Goal: Information Seeking & Learning: Learn about a topic

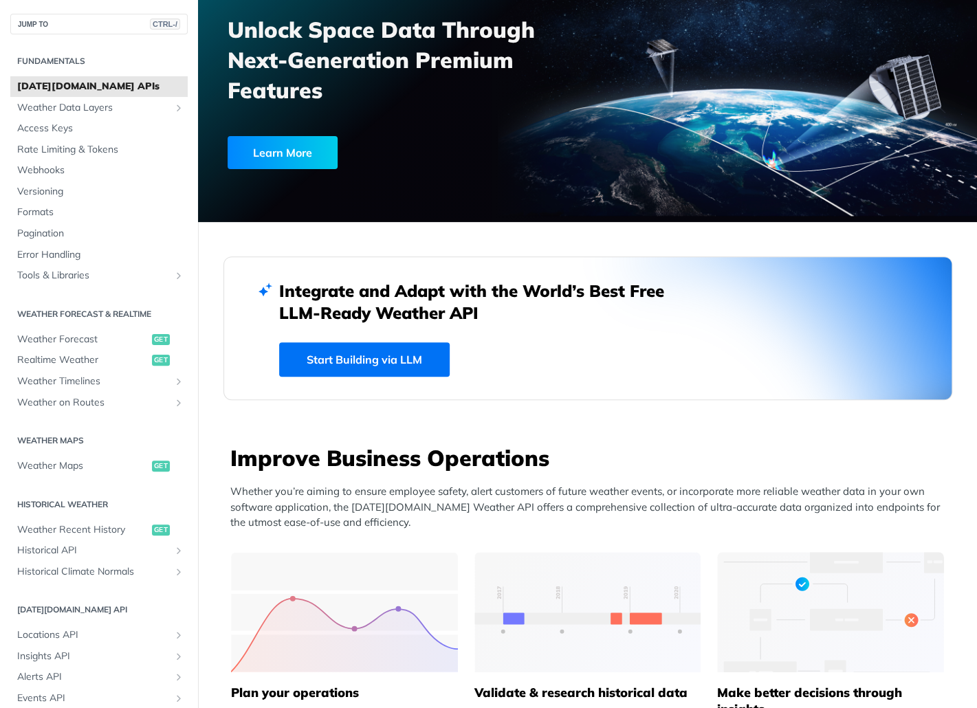
scroll to position [16, 0]
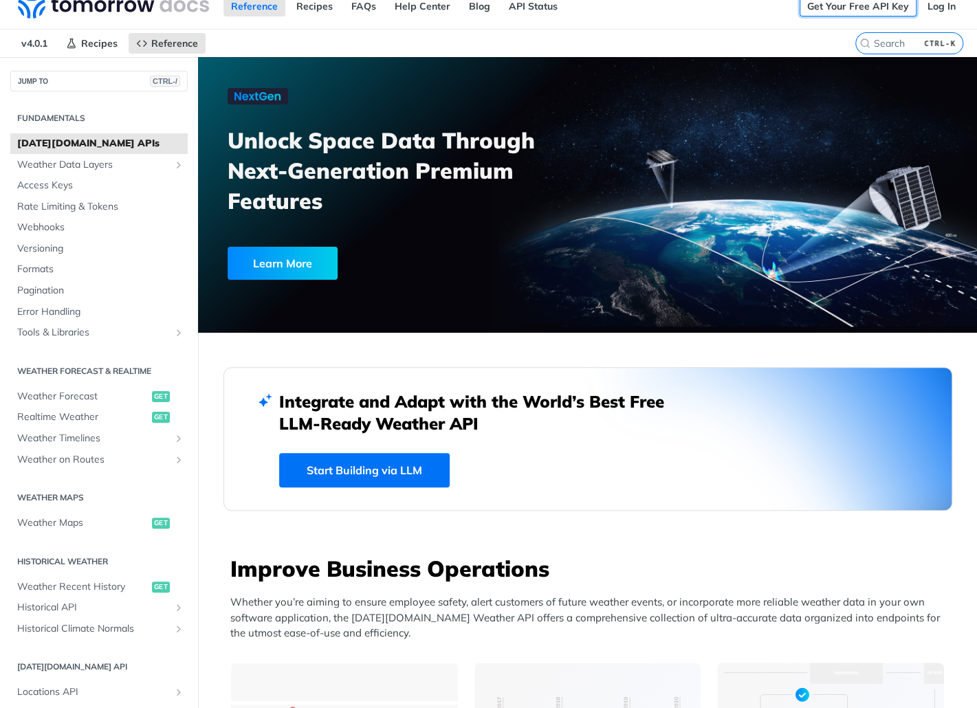
click at [837, 8] on link "Get Your Free API Key" at bounding box center [857, 6] width 117 height 21
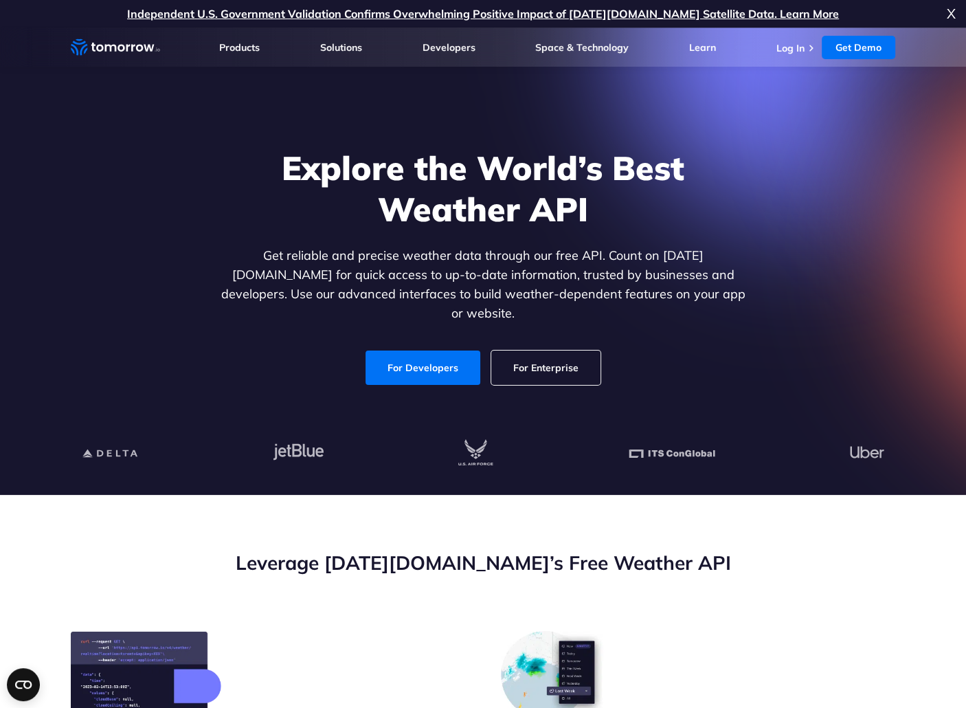
click at [808, 45] on li "Log In" at bounding box center [798, 48] width 42 height 14
click at [792, 52] on link "Log In" at bounding box center [791, 48] width 28 height 12
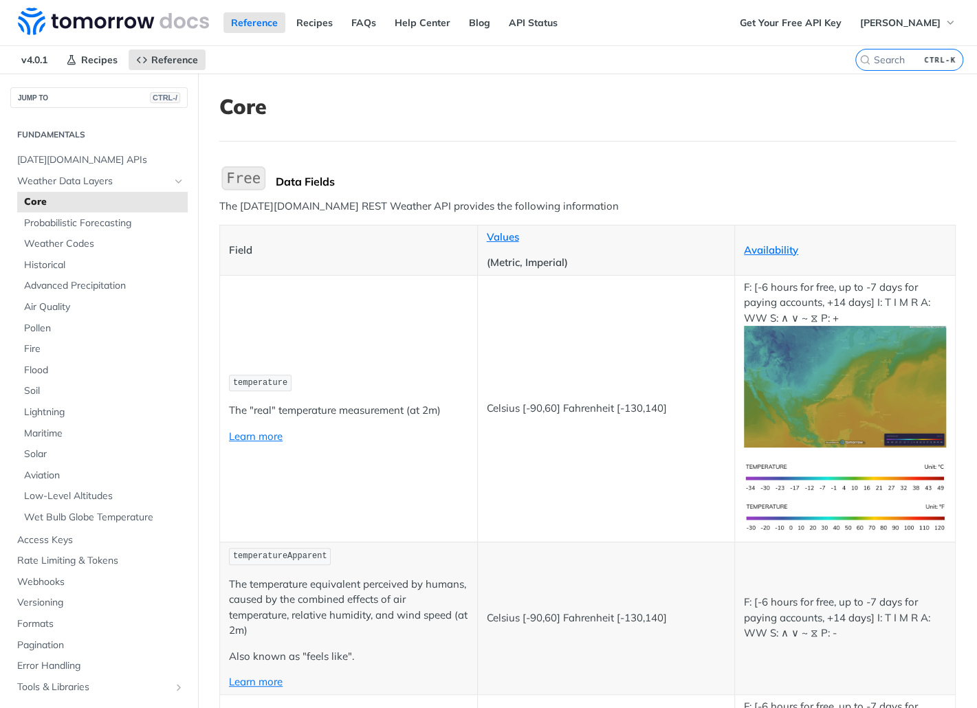
click at [256, 375] on code "temperature" at bounding box center [260, 383] width 63 height 17
click at [255, 375] on code "temperature" at bounding box center [260, 383] width 63 height 17
copy span "temperature"
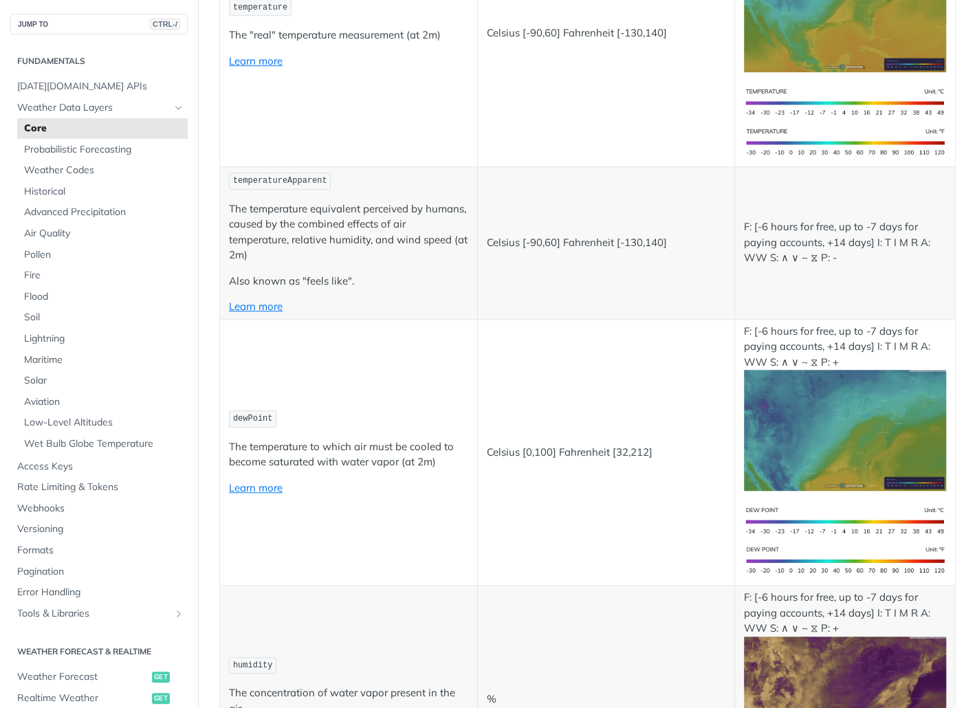
scroll to position [258, 0]
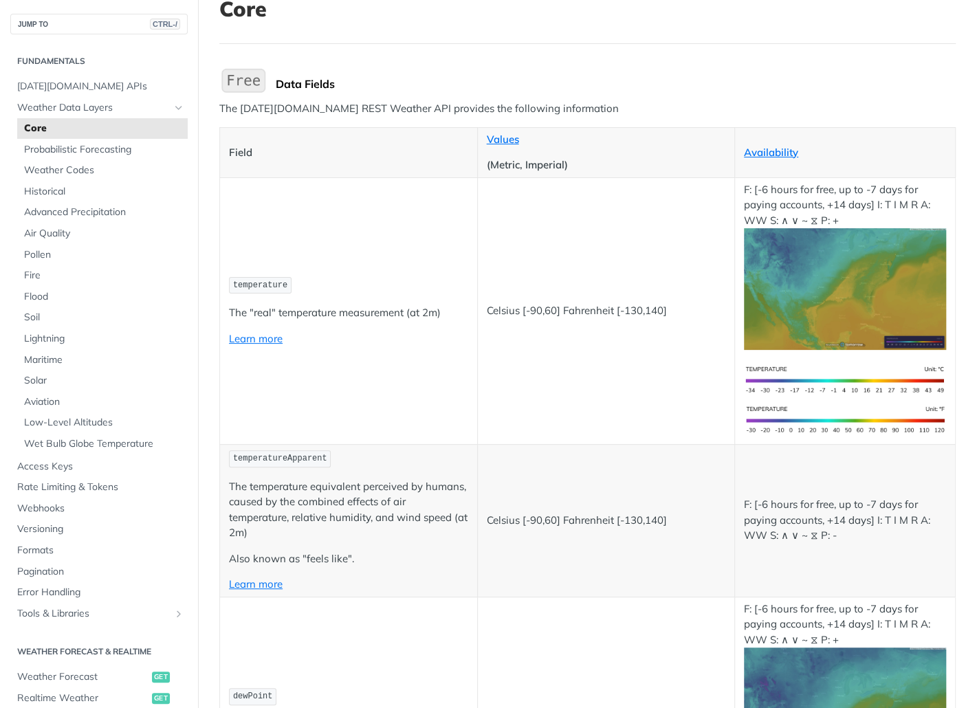
scroll to position [103, 0]
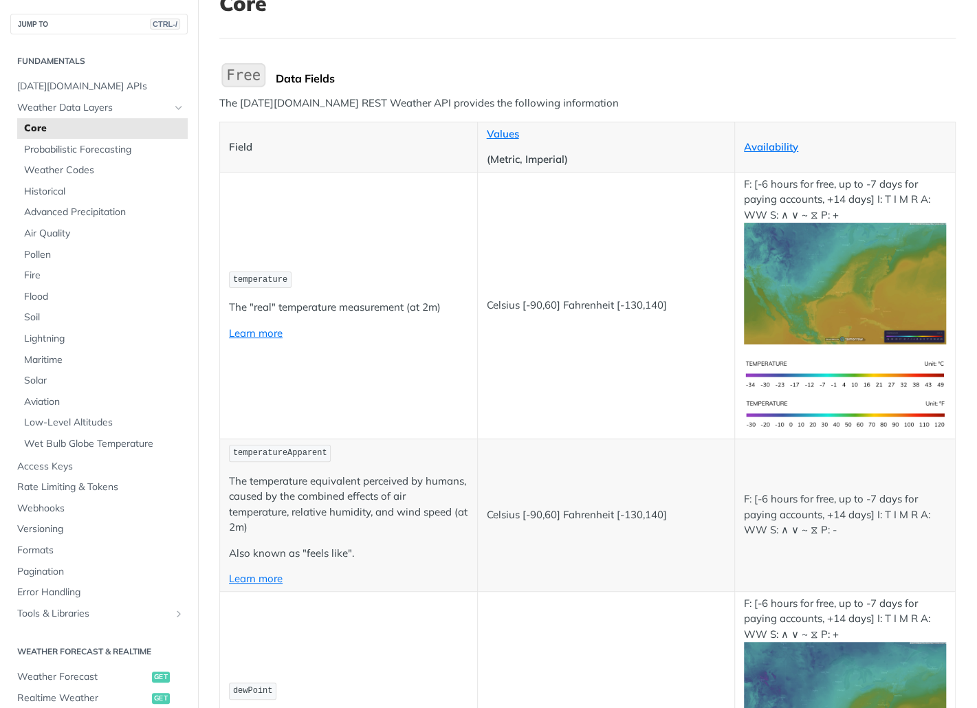
click at [257, 277] on span "temperature" at bounding box center [260, 280] width 54 height 10
copy span "temperature"
